Goal: Transaction & Acquisition: Purchase product/service

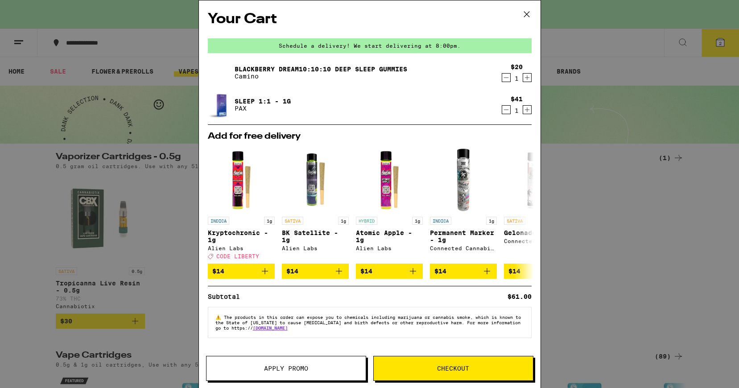
click at [406, 368] on span "Checkout" at bounding box center [453, 368] width 159 height 6
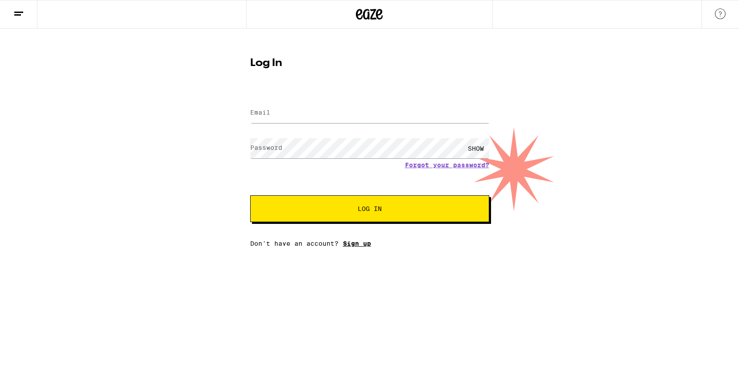
click at [356, 242] on link "Sign up" at bounding box center [357, 243] width 28 height 7
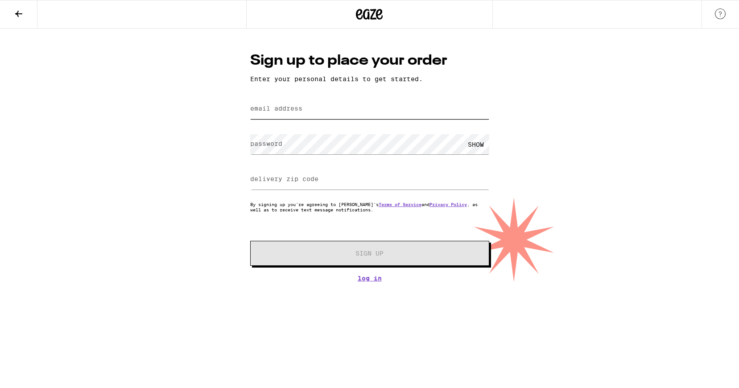
click at [338, 105] on input "email address" at bounding box center [369, 109] width 239 height 20
type input "s"
type input "[EMAIL_ADDRESS][DOMAIN_NAME]"
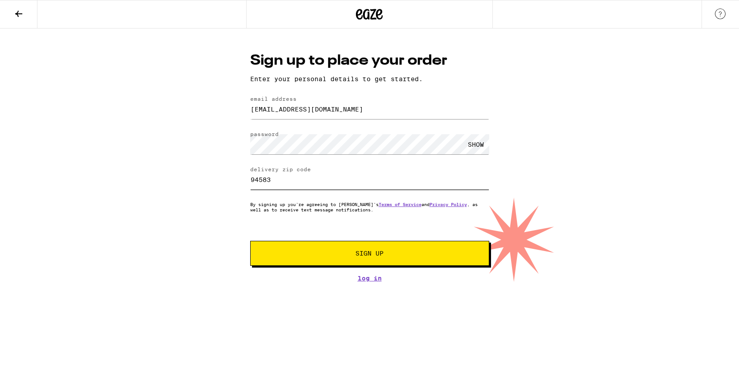
type input "94583"
click at [305, 260] on button "Sign Up" at bounding box center [369, 253] width 239 height 25
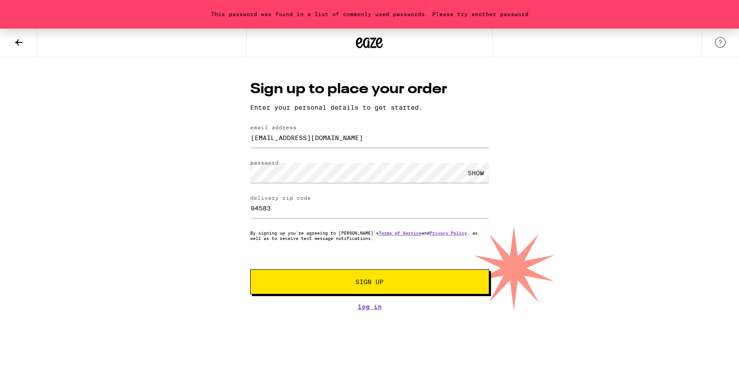
click at [471, 168] on div "SHOW" at bounding box center [476, 173] width 27 height 20
click at [191, 165] on div "This password was found in a list of commonly used passwords. Please try anothe…" at bounding box center [369, 170] width 739 height 282
click at [336, 276] on button "Sign Up" at bounding box center [369, 281] width 239 height 25
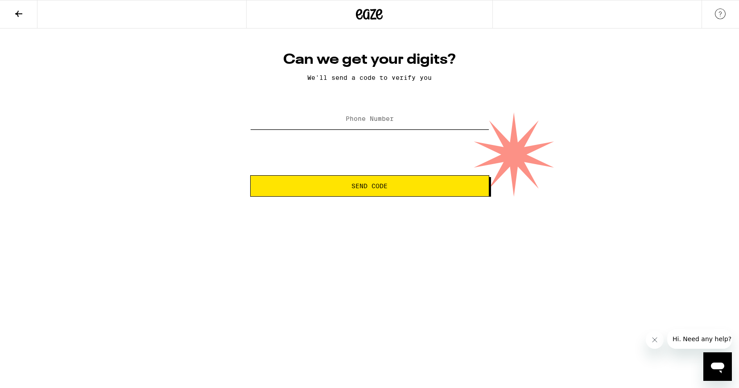
click at [412, 119] on input "Phone Number" at bounding box center [369, 119] width 239 height 20
type input "[PHONE_NUMBER]"
click at [384, 187] on span "Send Code" at bounding box center [370, 186] width 36 height 6
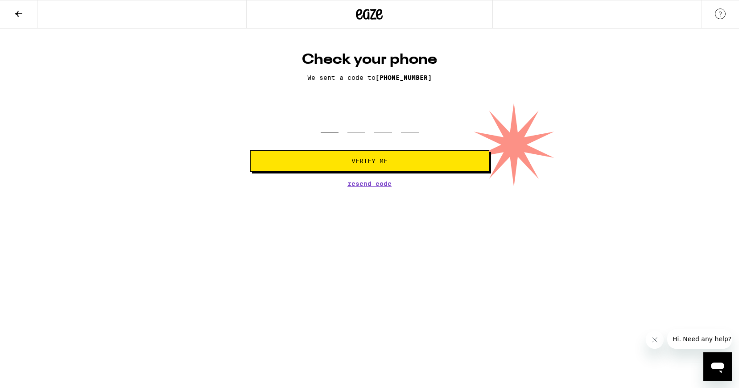
click at [331, 130] on input "tel" at bounding box center [330, 119] width 18 height 26
type input "9"
type input "2"
type input "6"
type input "5"
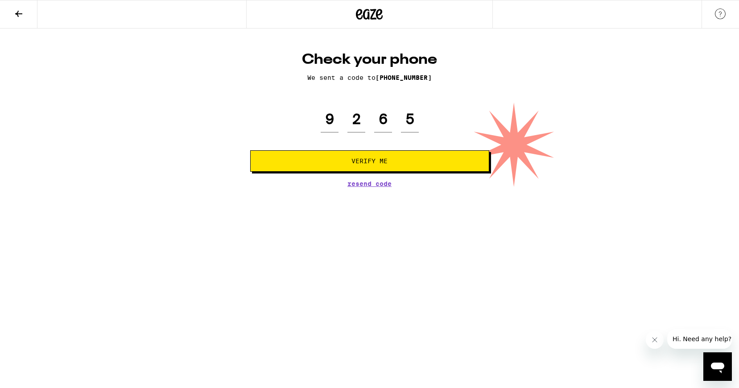
click at [332, 153] on button "Verify Me" at bounding box center [369, 160] width 239 height 21
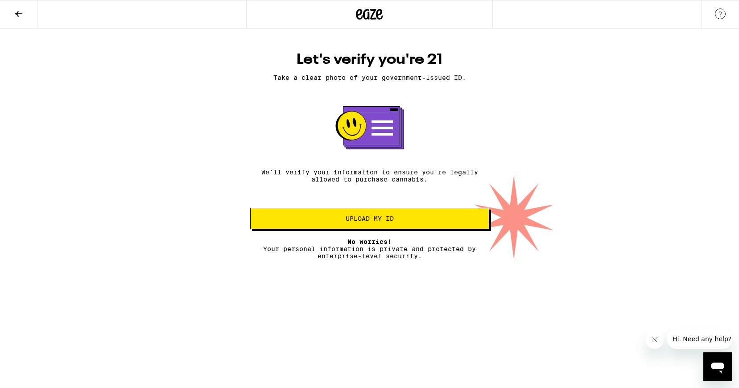
click at [330, 222] on span "Upload my ID" at bounding box center [370, 218] width 224 height 6
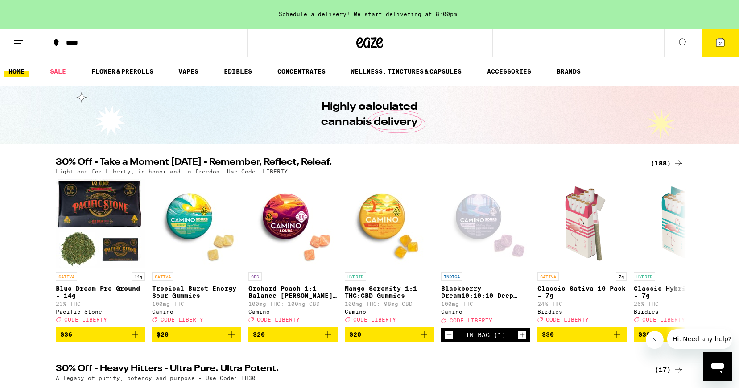
click at [715, 47] on icon at bounding box center [720, 42] width 11 height 11
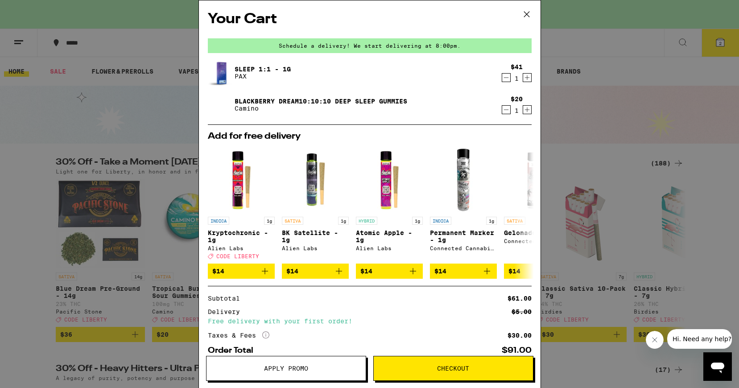
click at [417, 376] on button "Checkout" at bounding box center [453, 368] width 160 height 25
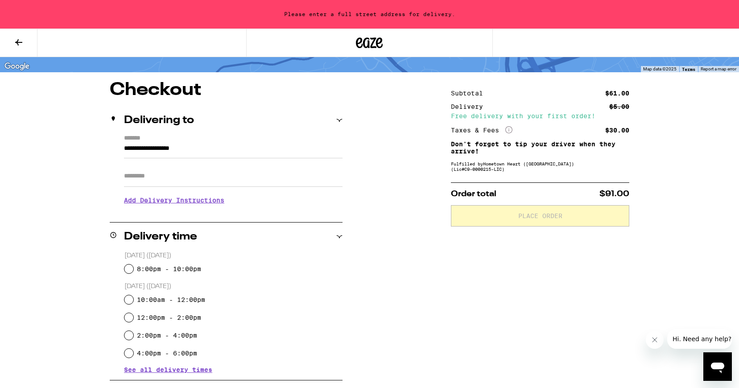
scroll to position [69, 0]
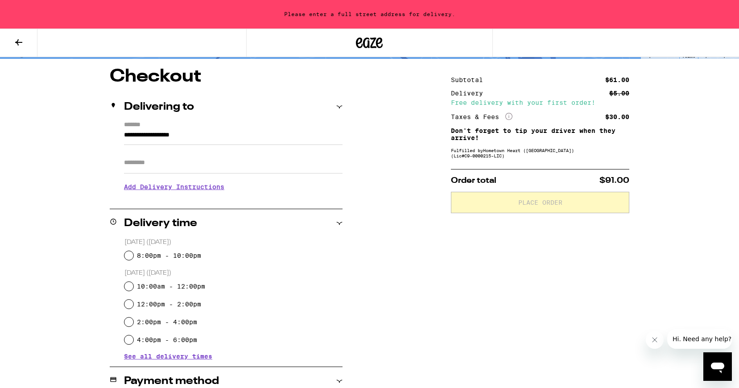
click at [268, 133] on input "**********" at bounding box center [233, 137] width 219 height 15
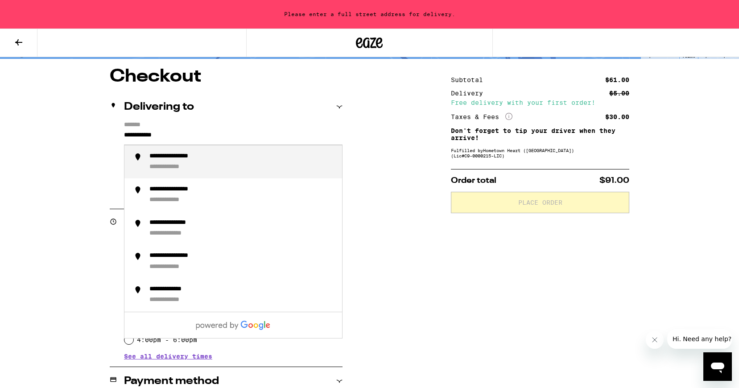
click at [247, 157] on div "**********" at bounding box center [242, 162] width 186 height 19
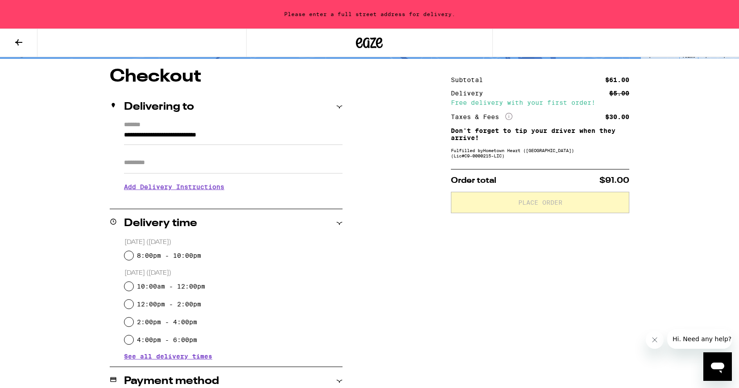
type input "**********"
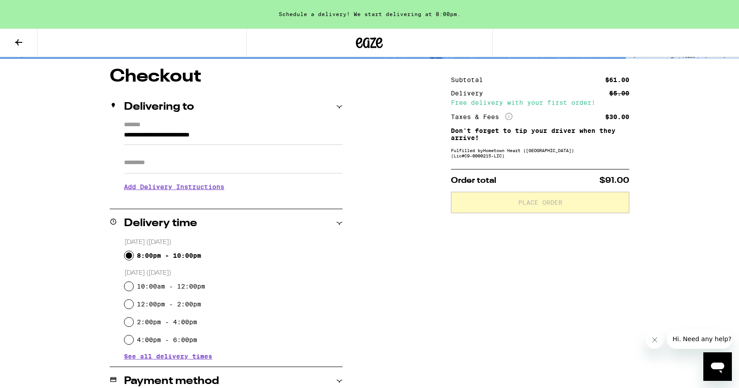
click at [127, 256] on input "8:00pm - 10:00pm" at bounding box center [128, 255] width 9 height 9
radio input "true"
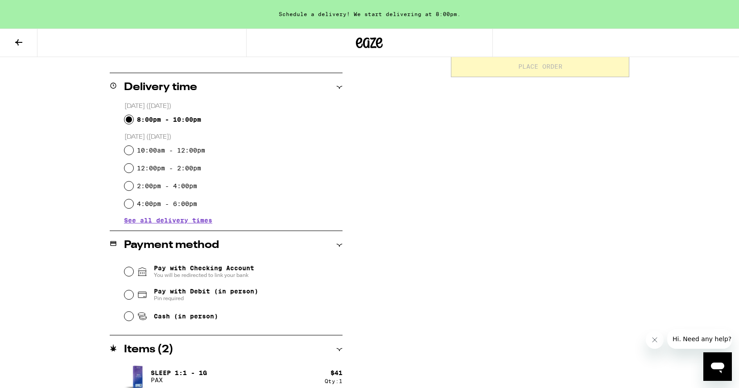
scroll to position [245, 0]
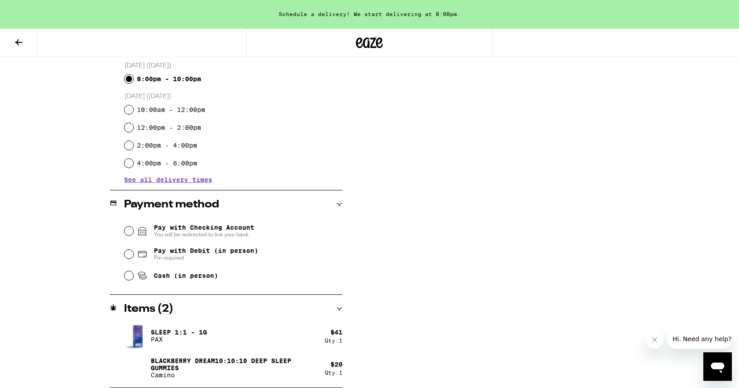
click at [136, 228] on div "Pay with Checking Account You will be redirected to link your bank" at bounding box center [233, 230] width 218 height 23
click at [128, 229] on input "Pay with Checking Account You will be redirected to link your bank" at bounding box center [128, 231] width 9 height 9
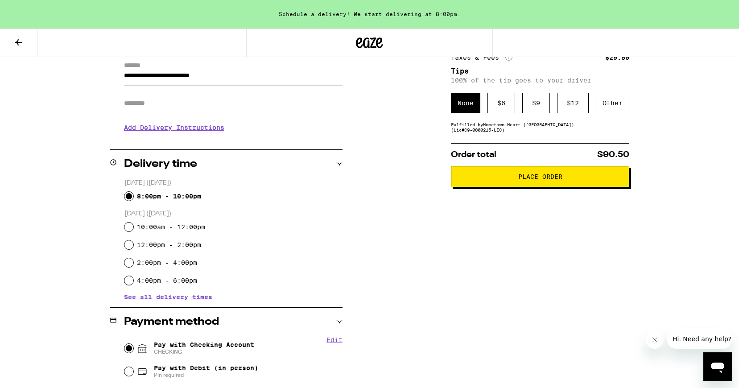
scroll to position [0, 0]
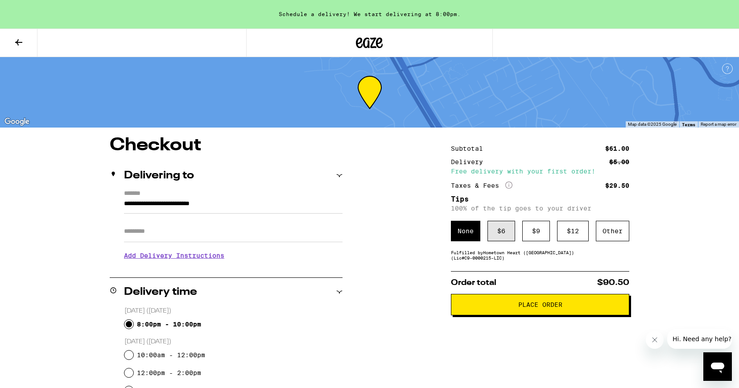
click at [501, 234] on div "$ 6" at bounding box center [502, 231] width 28 height 21
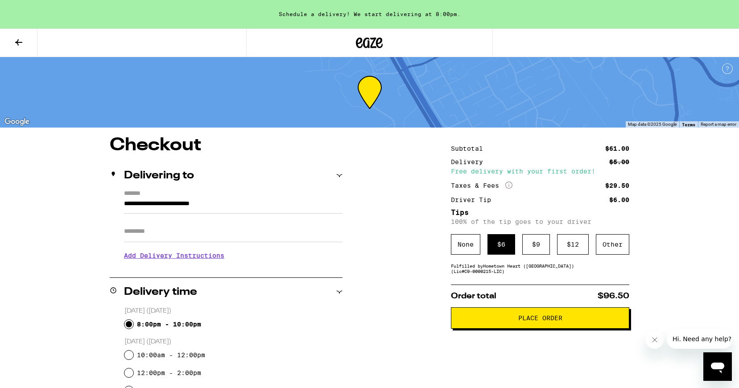
click at [475, 321] on span "Place Order" at bounding box center [540, 318] width 163 height 6
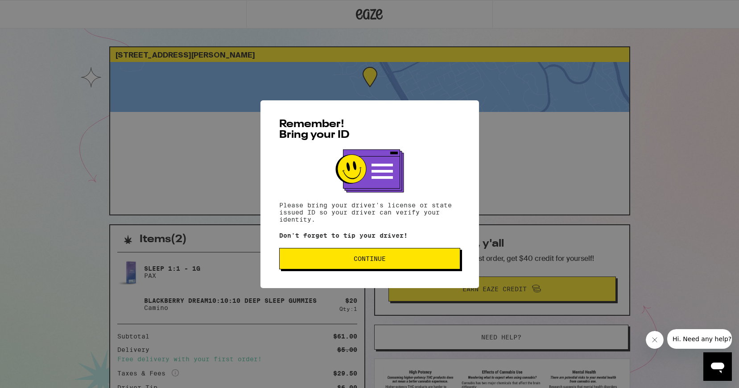
click at [377, 260] on span "Continue" at bounding box center [370, 259] width 32 height 6
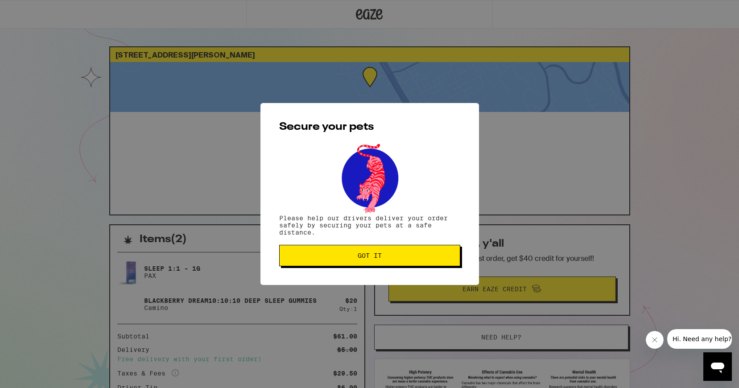
click at [377, 259] on span "Got it" at bounding box center [370, 255] width 24 height 6
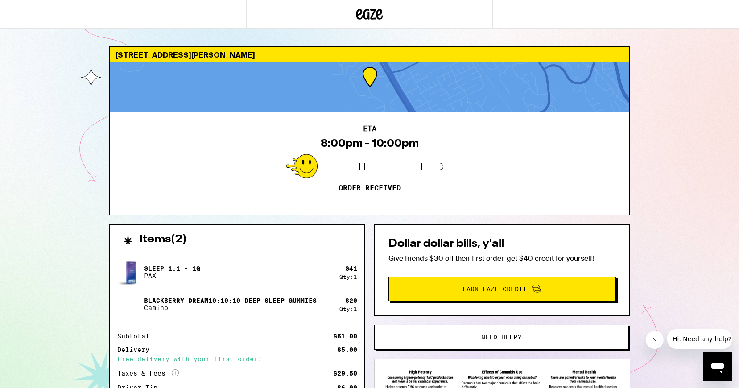
click at [383, 13] on div at bounding box center [369, 14] width 246 height 29
click at [368, 13] on icon at bounding box center [369, 14] width 13 height 11
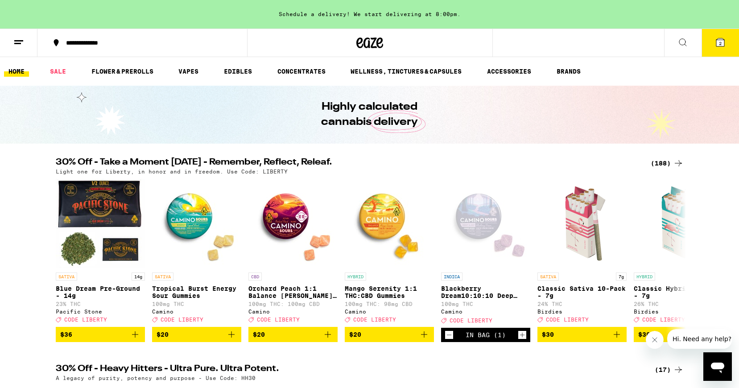
click at [16, 43] on line at bounding box center [17, 43] width 7 height 0
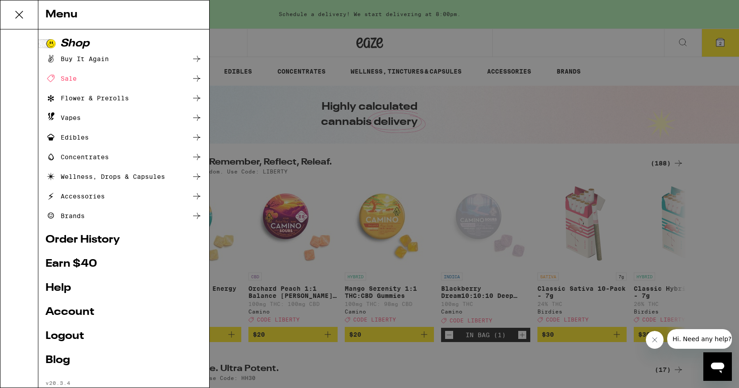
click at [95, 237] on link "Order History" at bounding box center [124, 240] width 157 height 11
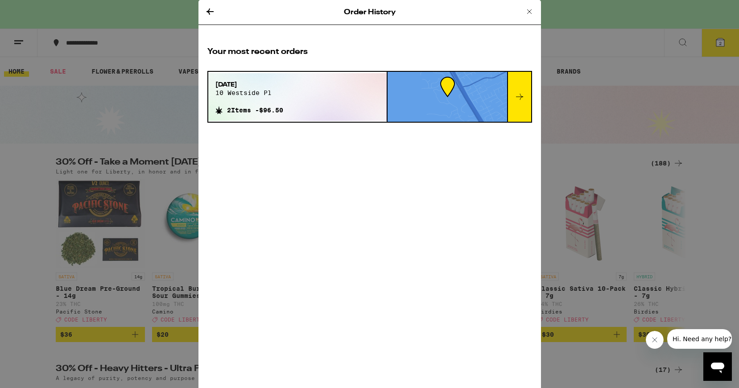
click at [126, 124] on div "Order History Your most recent orders [DATE] 10 westside pl 2 Items - $96.50" at bounding box center [369, 194] width 739 height 388
click at [528, 13] on icon at bounding box center [529, 11] width 11 height 11
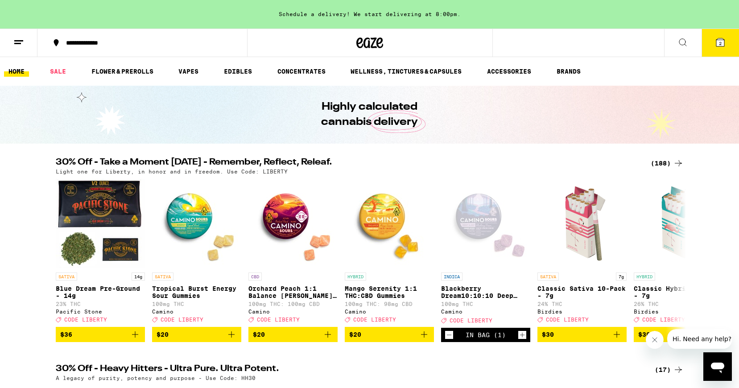
click at [24, 40] on button at bounding box center [18, 43] width 37 height 28
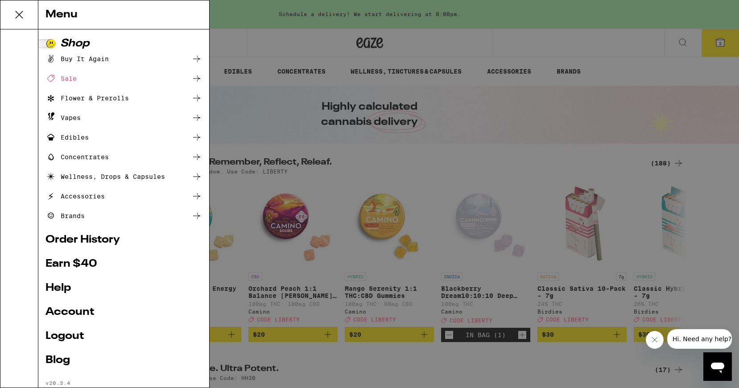
scroll to position [22, 0]
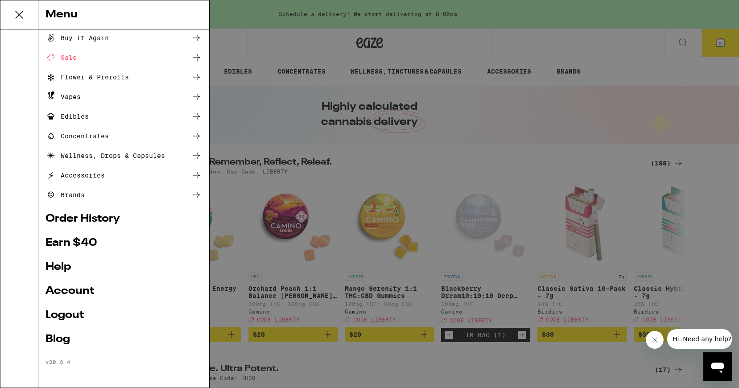
click at [79, 241] on link "Earn $ 40" at bounding box center [124, 243] width 157 height 11
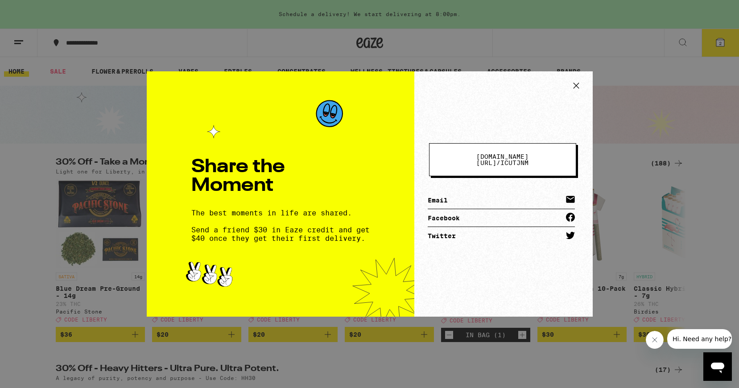
click at [577, 83] on icon at bounding box center [576, 85] width 13 height 13
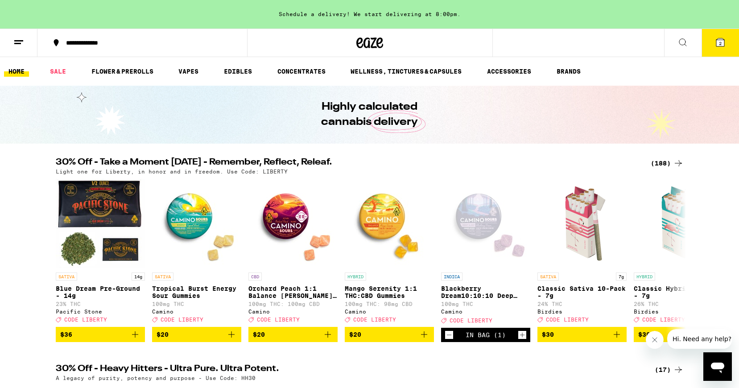
click at [25, 45] on button at bounding box center [18, 43] width 37 height 28
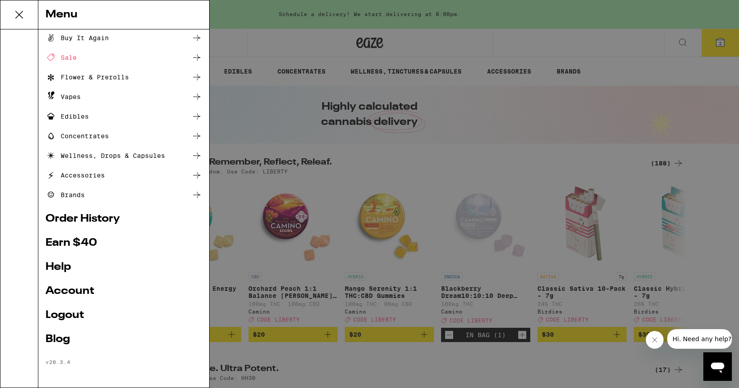
click at [285, 291] on div "Menu Shop Buy It Again Sale Flower & Prerolls Vapes Edibles Concentrates Wellne…" at bounding box center [369, 194] width 739 height 388
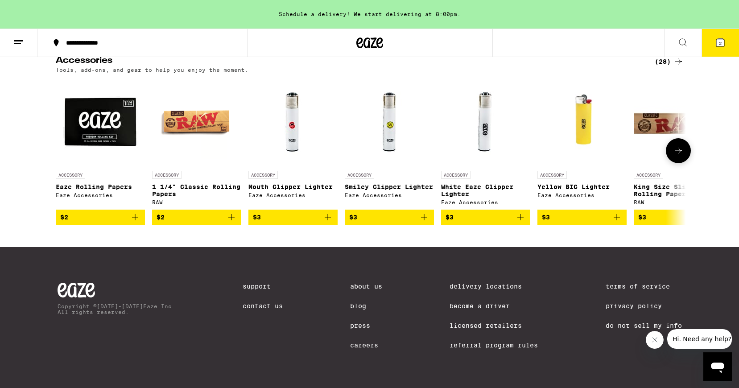
scroll to position [3967, 0]
click at [452, 303] on link "Become a Driver" at bounding box center [494, 305] width 88 height 7
